Goal: Information Seeking & Learning: Find specific fact

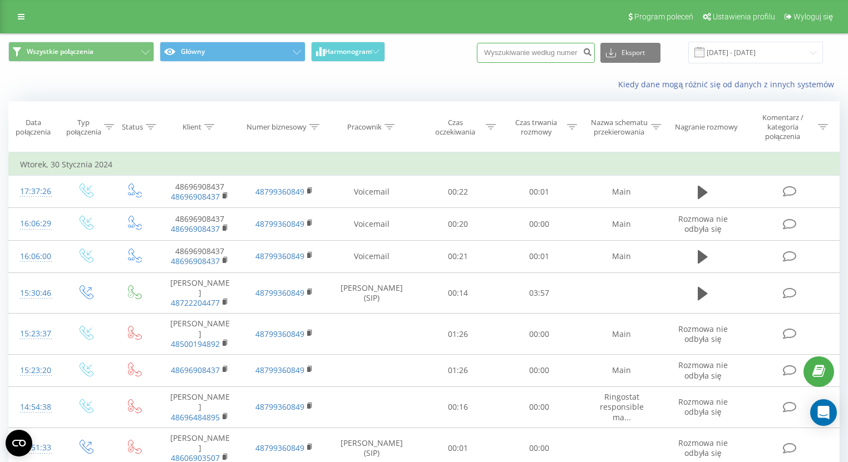
click at [586, 50] on input at bounding box center [536, 53] width 118 height 20
paste input "48530651150"
click at [507, 48] on input "48530651150" at bounding box center [536, 53] width 118 height 20
type input "530651150"
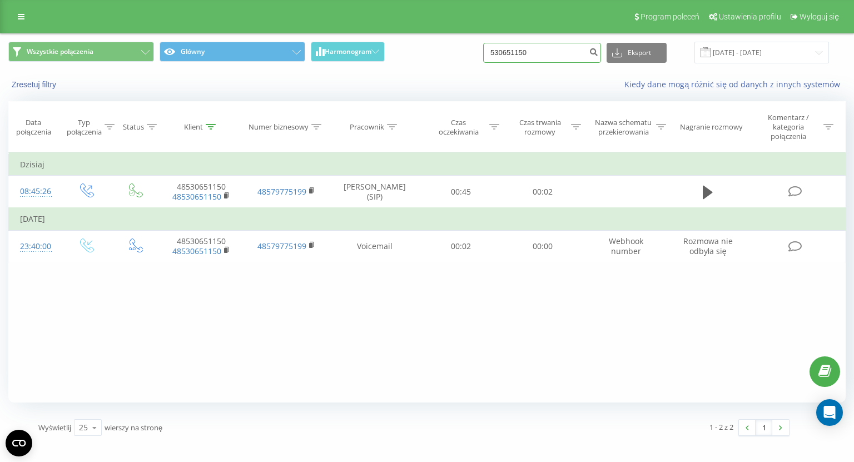
click at [524, 53] on input "530651150" at bounding box center [542, 53] width 118 height 20
paste input "48663304099"
click at [516, 46] on input "48663304099" at bounding box center [542, 53] width 118 height 20
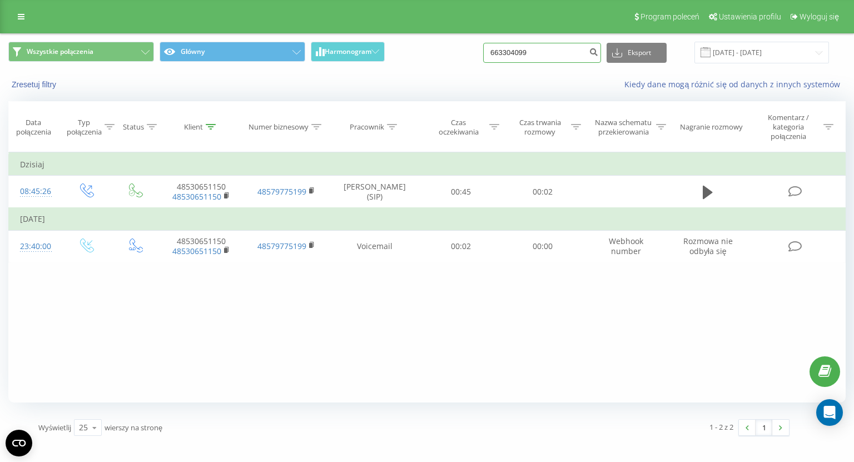
type input "663304099"
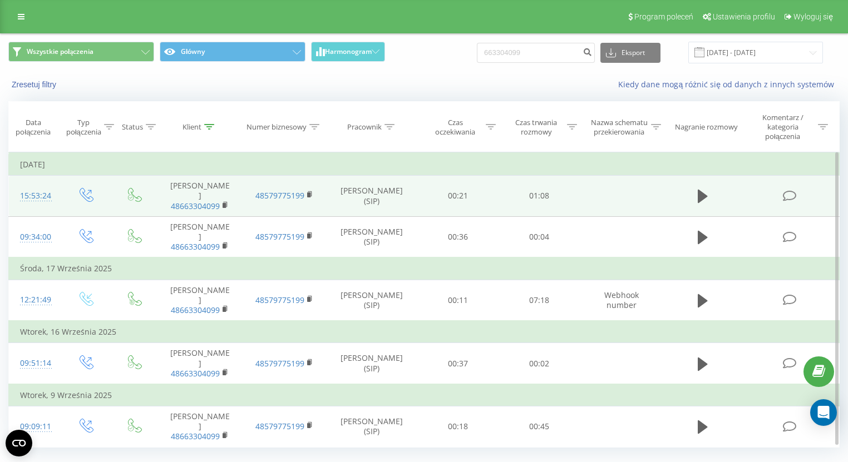
click at [716, 190] on td at bounding box center [702, 196] width 78 height 41
click at [710, 195] on button at bounding box center [702, 196] width 17 height 17
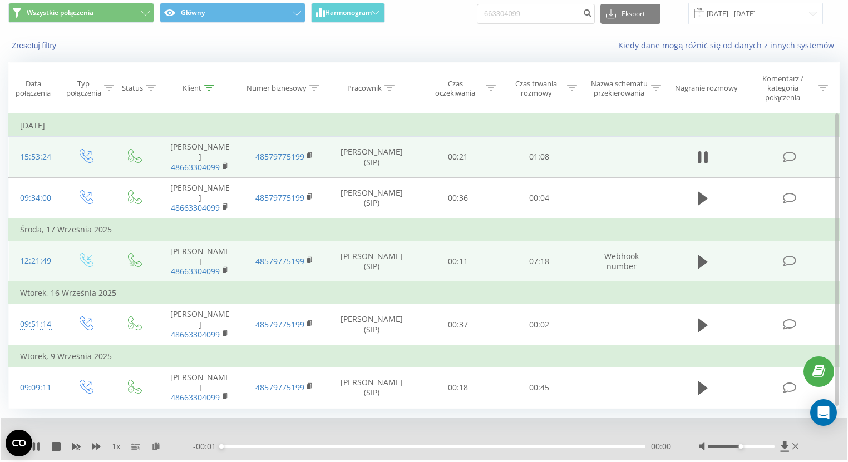
scroll to position [68, 0]
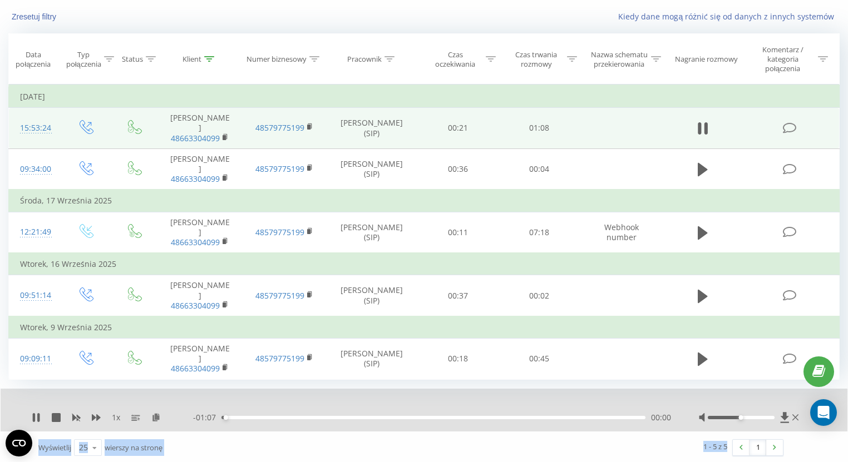
drag, startPoint x: 745, startPoint y: 418, endPoint x: 756, endPoint y: 414, distance: 11.6
click at [827, 394] on body "tapicerstwomedycz... 663304099 Projekty tapicerstwomedyczne.pl Panel Informacyj…" at bounding box center [424, 163] width 848 height 462
drag, startPoint x: 750, startPoint y: 414, endPoint x: 794, endPoint y: 414, distance: 43.9
click at [794, 414] on div at bounding box center [750, 417] width 102 height 11
click at [97, 418] on icon at bounding box center [96, 417] width 9 height 7
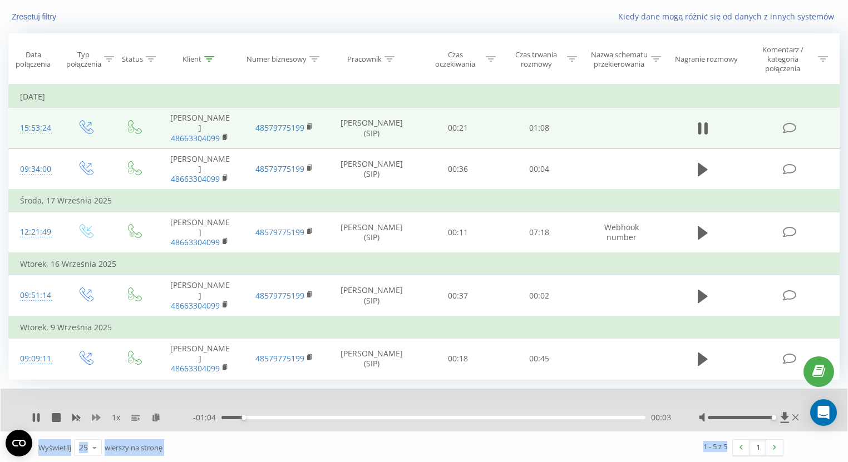
click at [97, 418] on icon at bounding box center [96, 417] width 9 height 7
click at [37, 414] on icon at bounding box center [36, 417] width 9 height 9
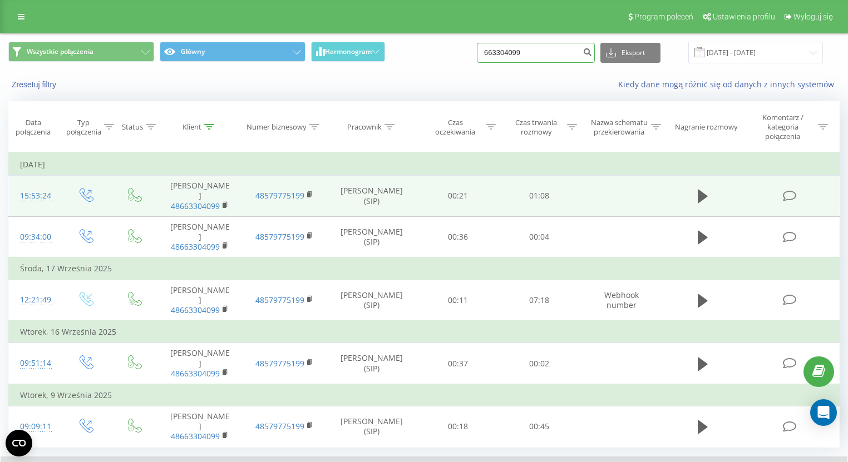
click at [520, 57] on input "663304099" at bounding box center [536, 53] width 118 height 20
paste input "+48695888830"
click at [513, 48] on input "+48695888830" at bounding box center [536, 53] width 118 height 20
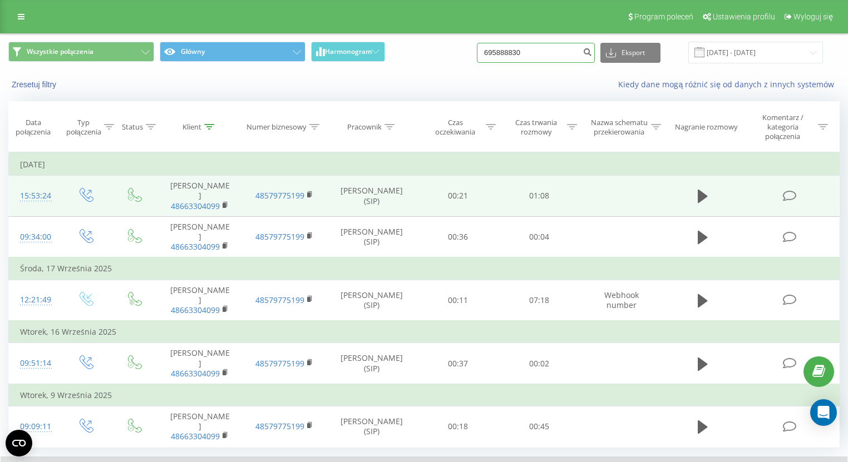
type input "695888830"
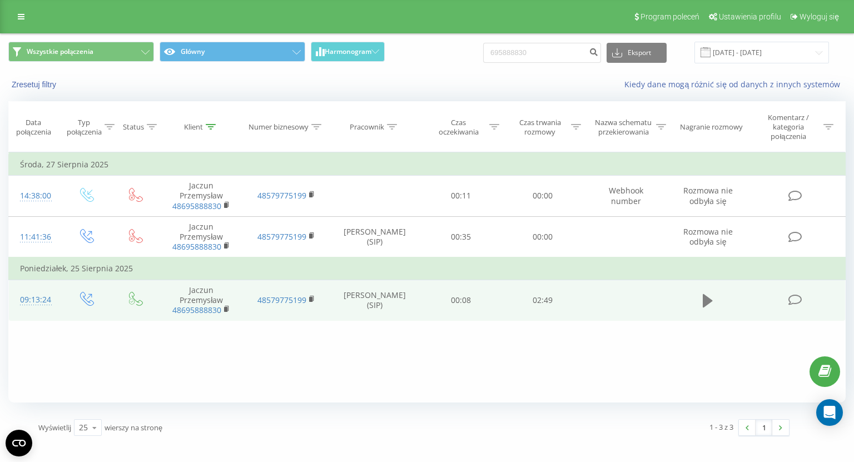
drag, startPoint x: 692, startPoint y: 305, endPoint x: 705, endPoint y: 304, distance: 13.4
click at [692, 305] on td at bounding box center [708, 300] width 78 height 41
click at [705, 304] on icon at bounding box center [708, 300] width 10 height 13
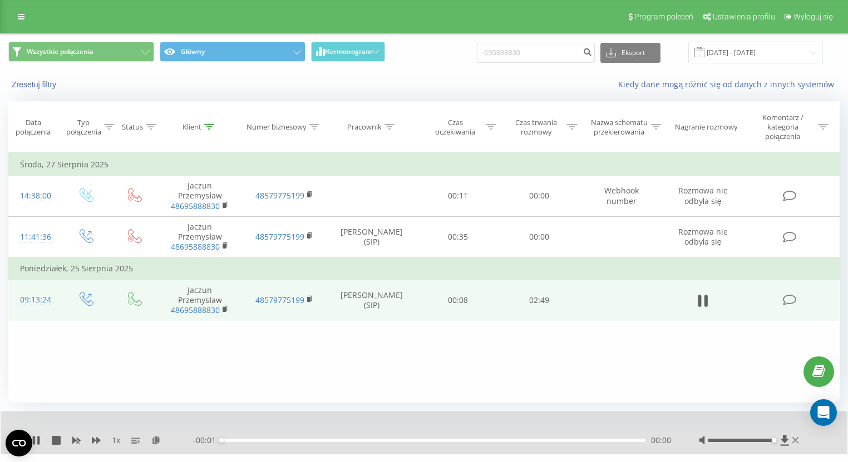
drag, startPoint x: 742, startPoint y: 440, endPoint x: 697, endPoint y: 412, distance: 53.2
click at [800, 437] on div at bounding box center [750, 440] width 102 height 11
click at [510, 44] on input "695888830" at bounding box center [536, 53] width 118 height 20
paste input "[PHONE_NUMBER]"
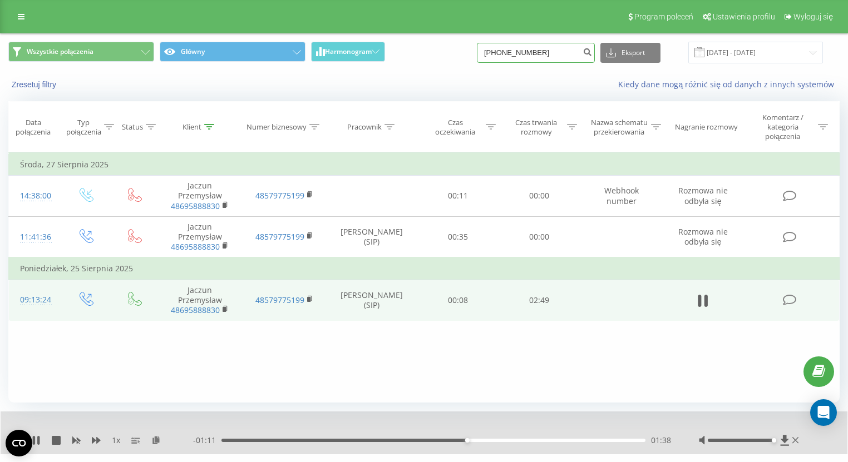
click at [511, 53] on input "[PHONE_NUMBER]" at bounding box center [536, 53] width 118 height 20
type input "888107890"
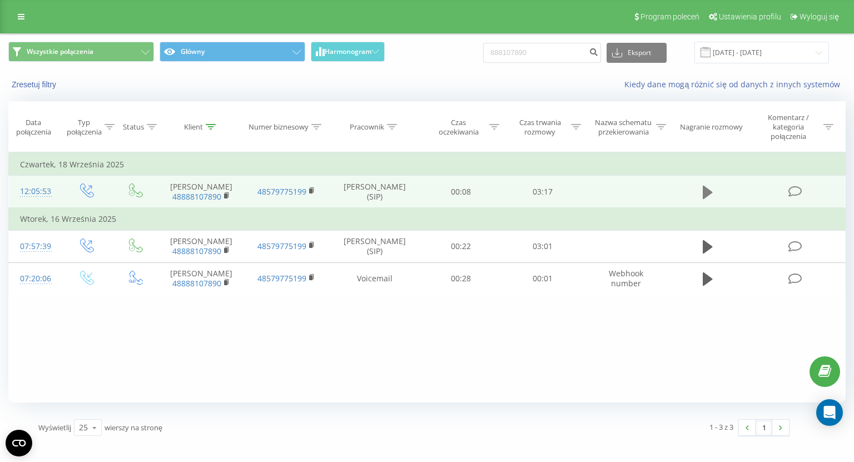
click at [707, 187] on icon at bounding box center [708, 193] width 10 height 16
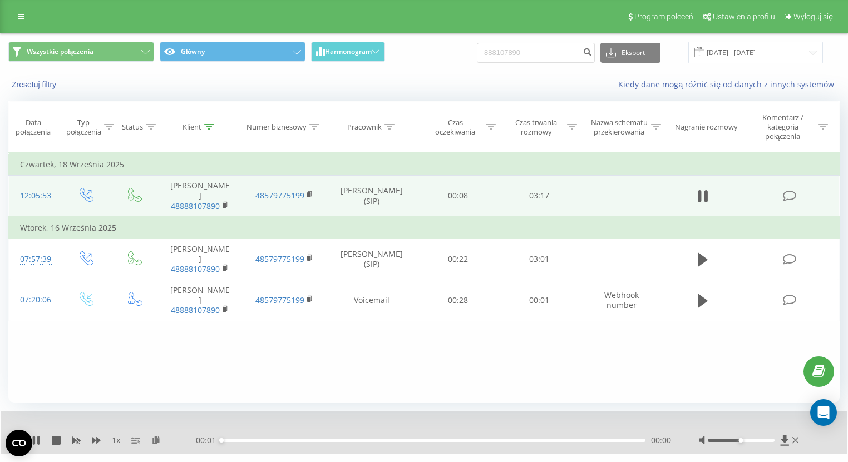
drag, startPoint x: 746, startPoint y: 443, endPoint x: 776, endPoint y: 443, distance: 30.6
click at [776, 443] on div at bounding box center [750, 440] width 102 height 11
drag, startPoint x: 760, startPoint y: 439, endPoint x: 786, endPoint y: 440, distance: 26.1
click at [786, 440] on div at bounding box center [750, 440] width 102 height 11
click at [98, 443] on icon at bounding box center [96, 440] width 9 height 9
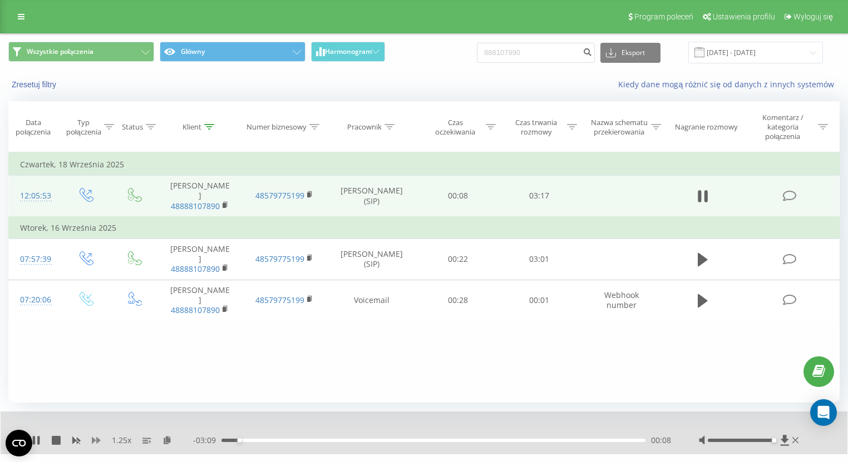
click at [98, 443] on icon at bounding box center [96, 440] width 9 height 9
click at [513, 440] on div "02:16" at bounding box center [433, 440] width 424 height 3
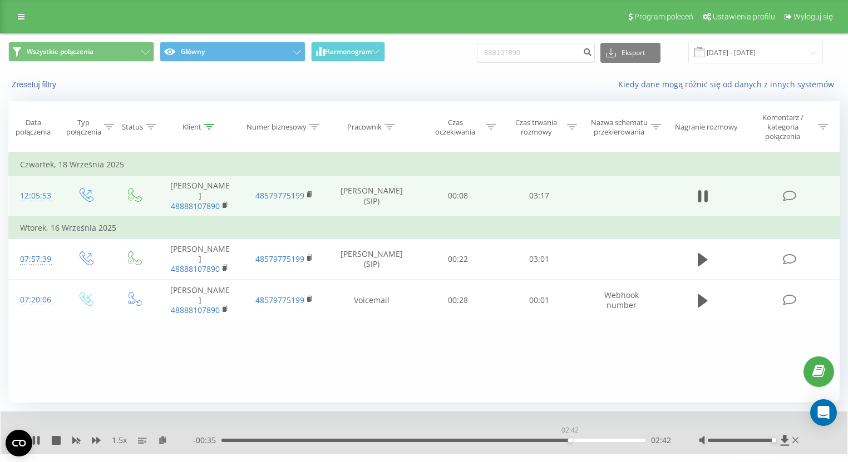
click at [570, 439] on div "02:42" at bounding box center [433, 440] width 424 height 3
